Goal: Contribute content: Add original content to the website for others to see

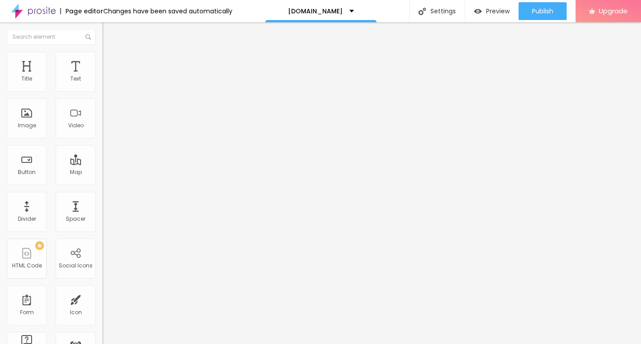
click at [102, 198] on img at bounding box center [104, 196] width 4 height 4
click at [102, 77] on span "Add image" at bounding box center [120, 73] width 37 height 8
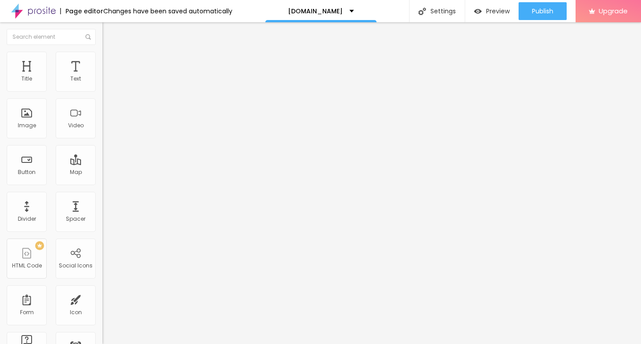
click at [102, 52] on img at bounding box center [106, 56] width 8 height 8
type input "10"
click at [102, 91] on input "range" at bounding box center [130, 87] width 57 height 7
type input "10"
click at [109, 30] on div "Edit Image" at bounding box center [132, 32] width 47 height 7
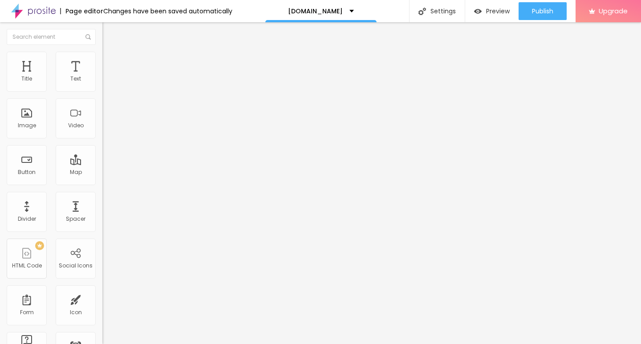
click at [109, 31] on div "Edit Text" at bounding box center [129, 32] width 41 height 7
click at [102, 84] on input "Click me" at bounding box center [155, 79] width 107 height 9
paste input "→ VIEW DOCUMENT HERE"
type input "→ VIEW DOCUMENT HERE"
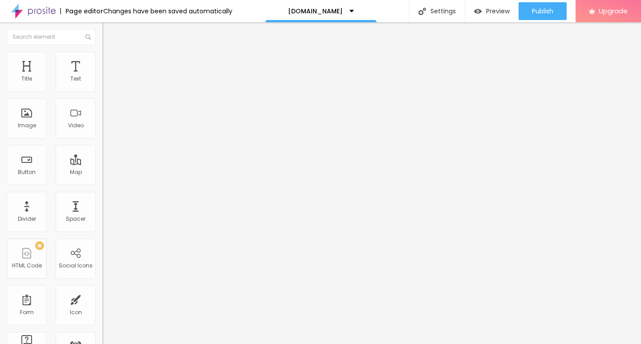
click at [102, 136] on span "Default" at bounding box center [111, 137] width 19 height 8
click at [102, 146] on span "Small" at bounding box center [110, 142] width 16 height 8
click at [102, 183] on input "https://" at bounding box center [155, 179] width 107 height 9
paste input "[DOMAIN_NAME]"
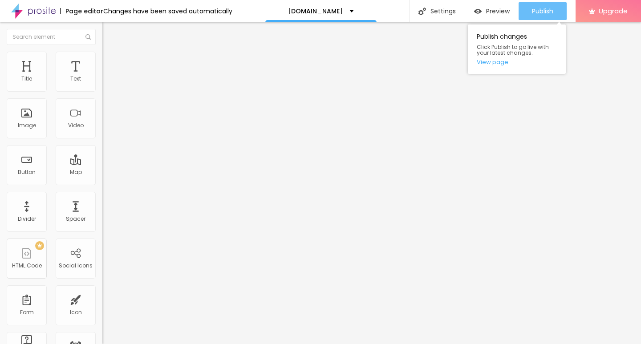
type input "[URL][DOMAIN_NAME]"
click at [534, 18] on div "Publish" at bounding box center [542, 11] width 21 height 18
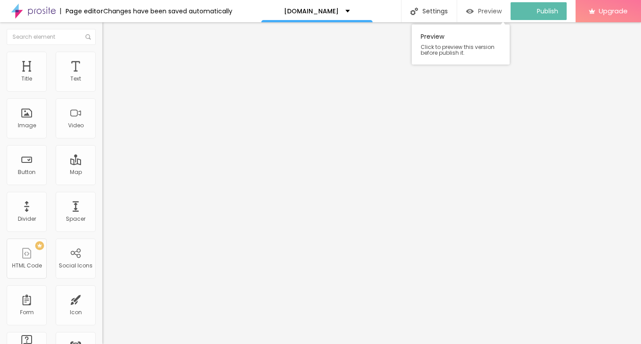
click at [489, 8] on span "Preview" at bounding box center [490, 11] width 24 height 7
